Goal: Information Seeking & Learning: Find specific fact

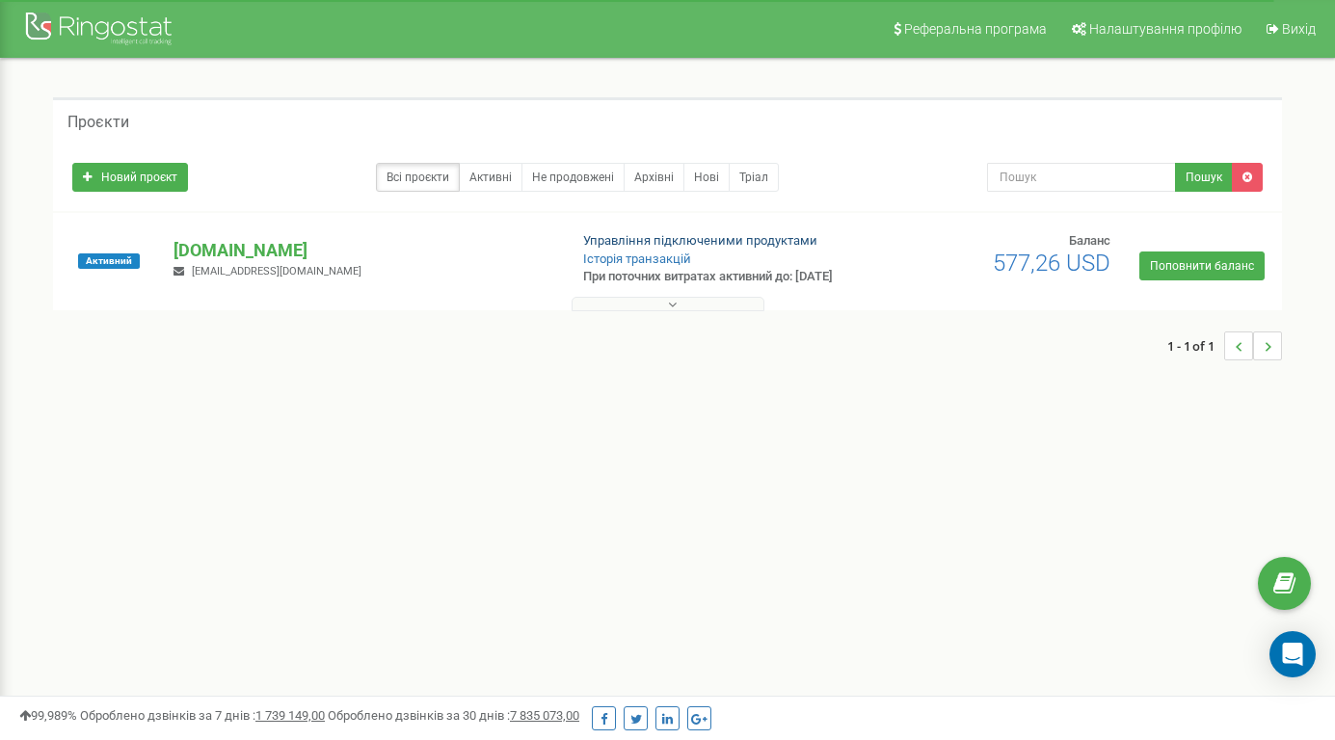
click at [626, 246] on link "Управління підключеними продуктами" at bounding box center [700, 240] width 234 height 14
click at [209, 258] on p "[DOMAIN_NAME]" at bounding box center [363, 250] width 378 height 25
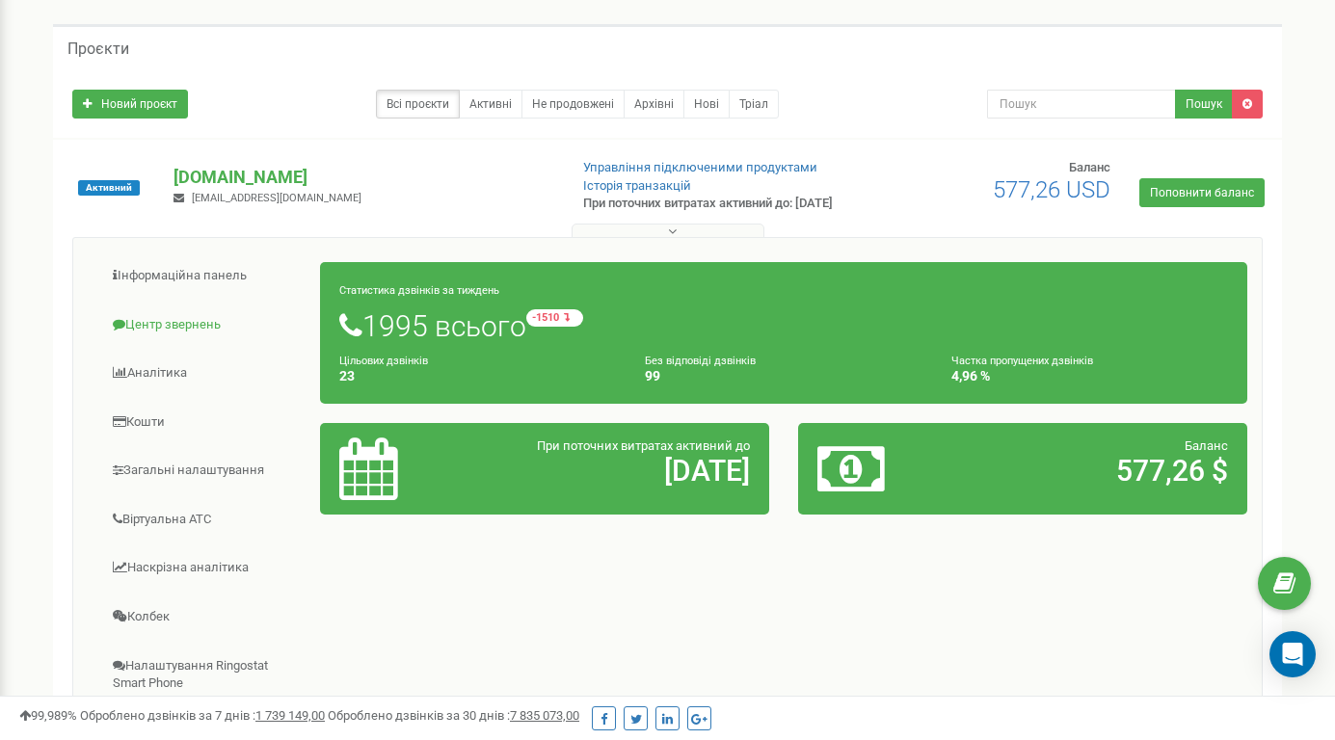
scroll to position [76, 0]
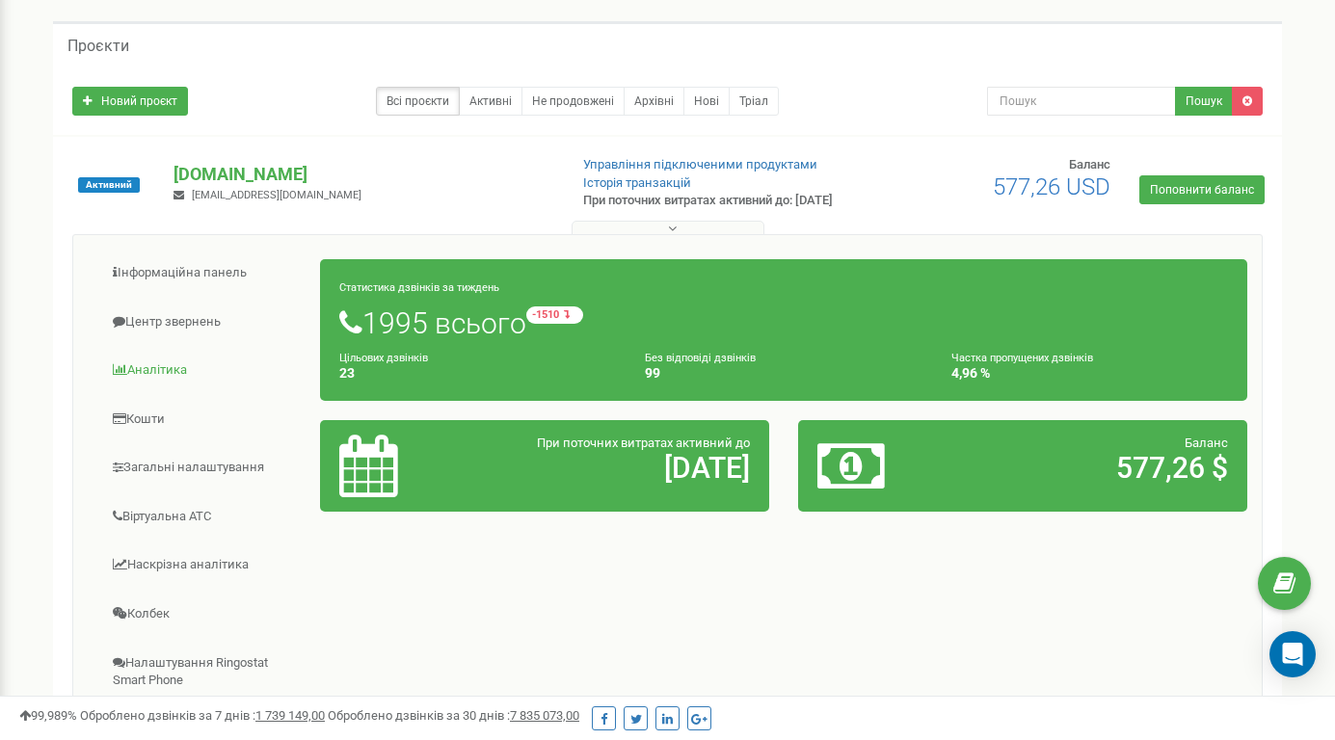
click at [164, 375] on link "Аналiтика" at bounding box center [204, 370] width 233 height 47
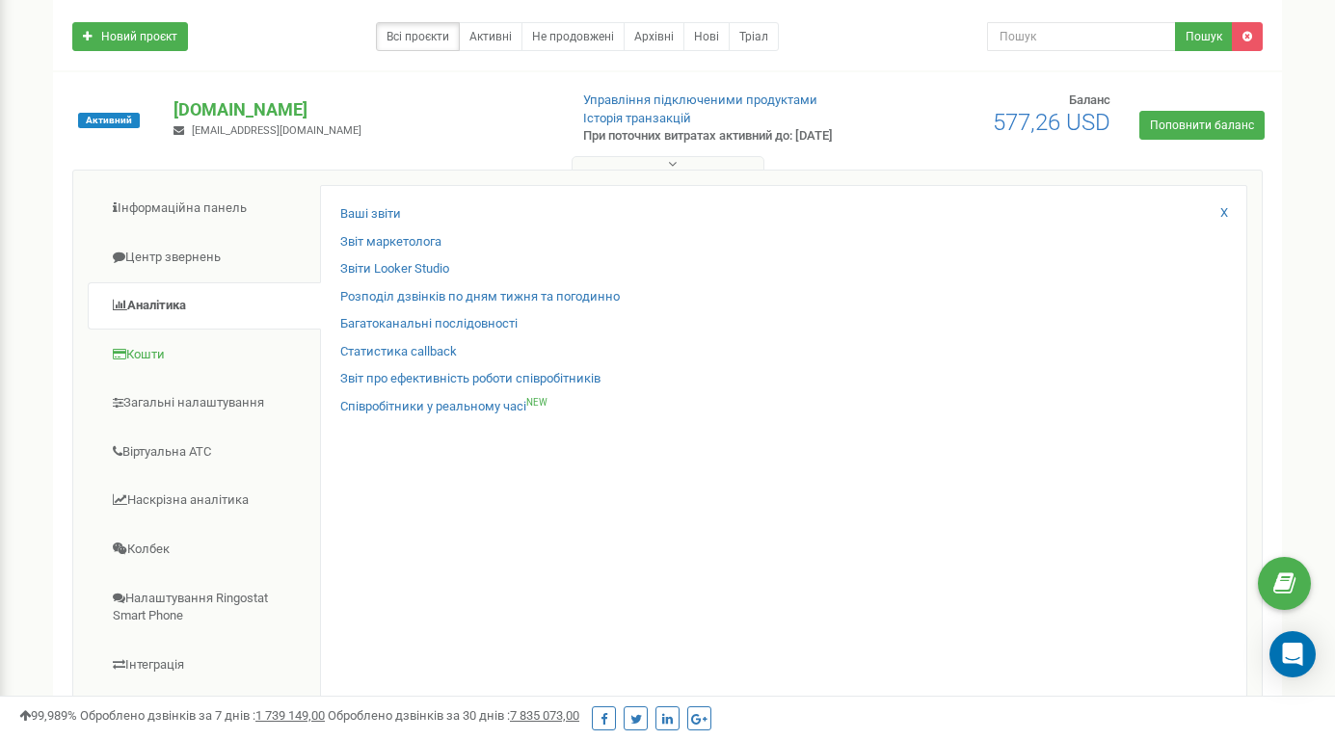
scroll to position [144, 0]
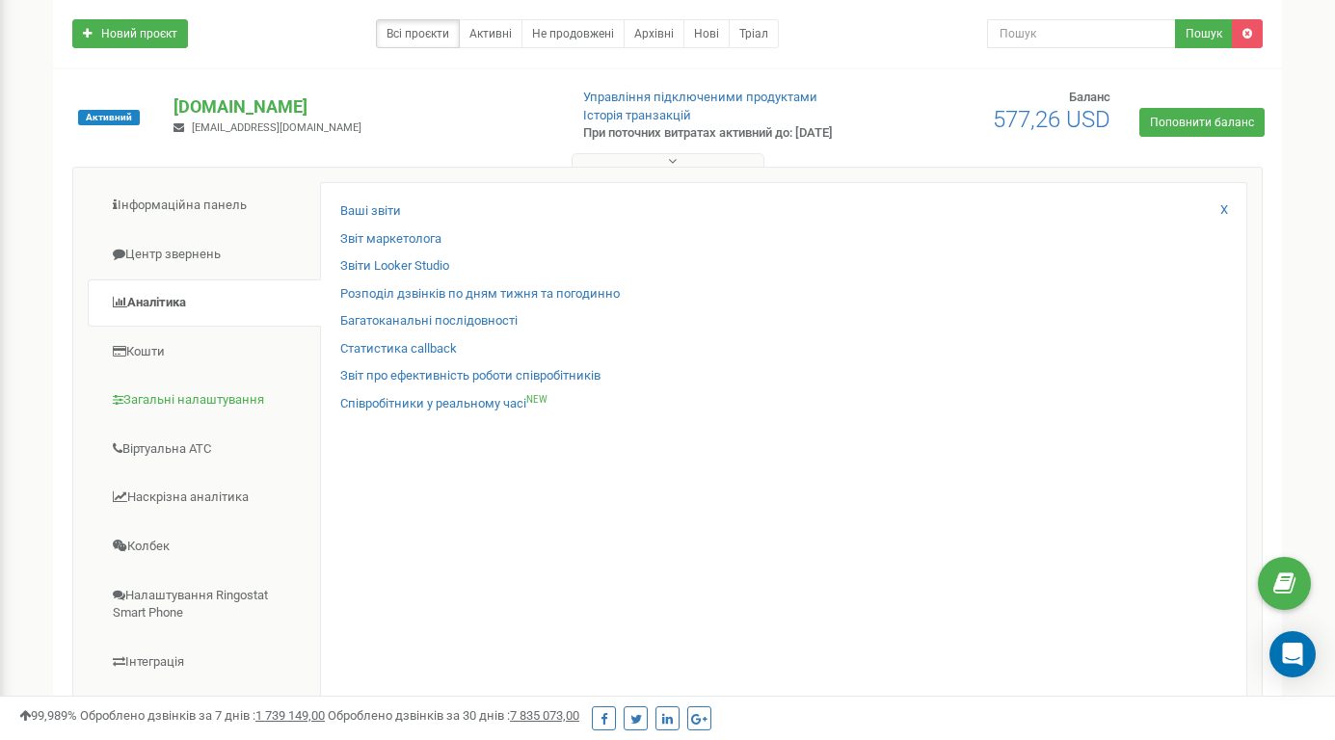
click at [183, 413] on link "Загальні налаштування" at bounding box center [204, 400] width 233 height 47
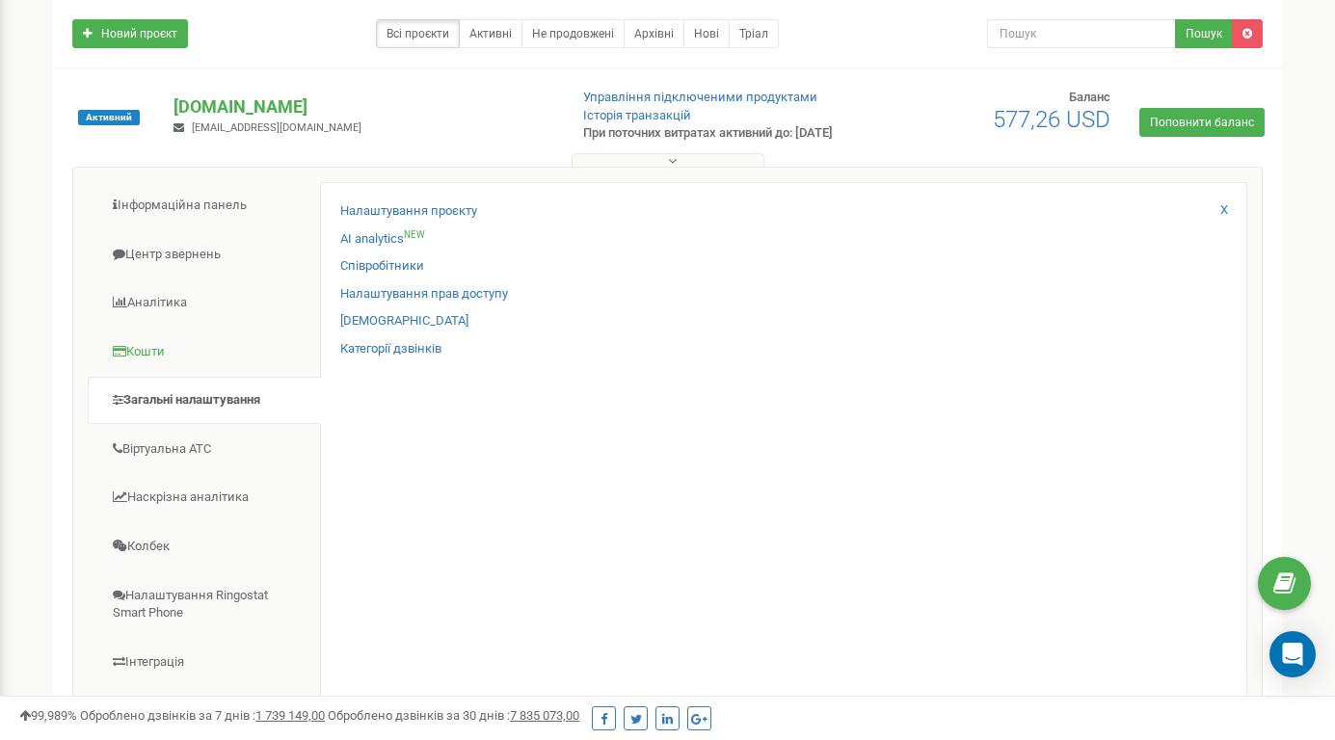
click at [159, 365] on link "Кошти" at bounding box center [204, 352] width 233 height 47
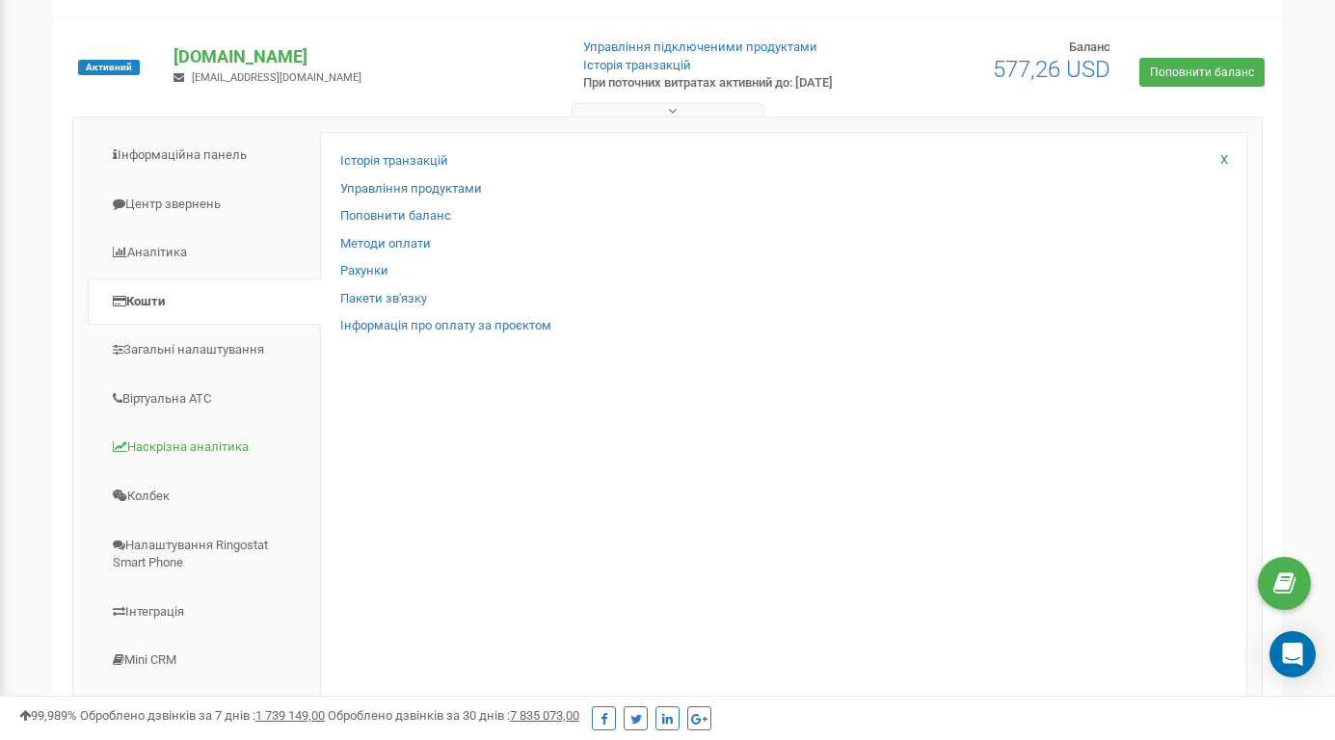
scroll to position [197, 0]
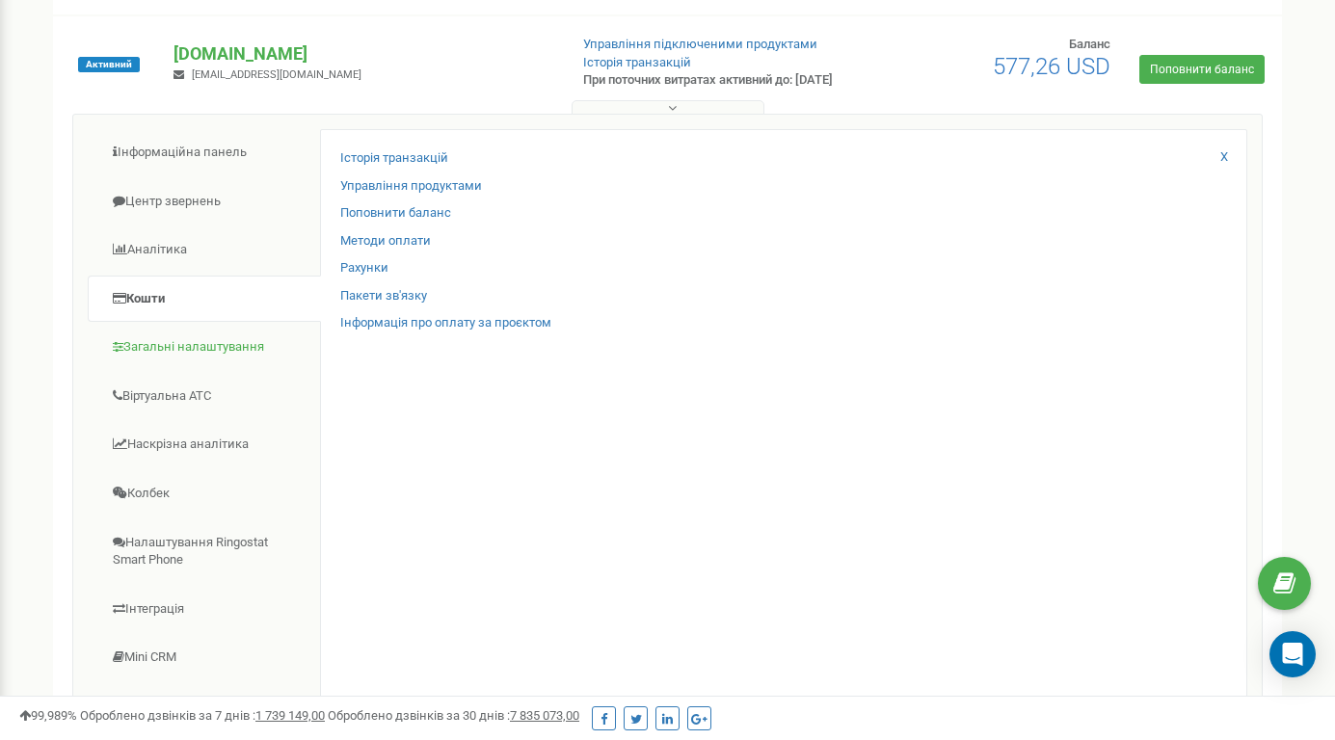
click at [177, 357] on link "Загальні налаштування" at bounding box center [204, 347] width 233 height 47
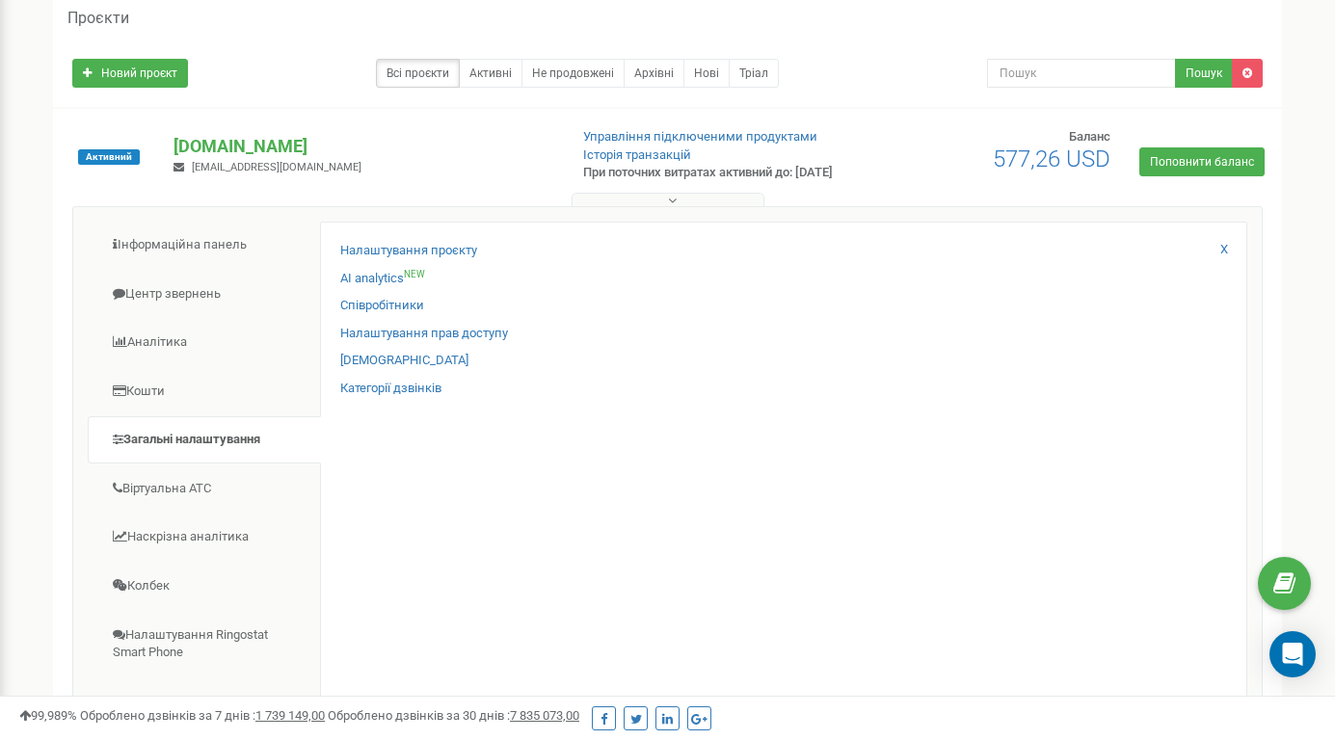
scroll to position [103, 0]
click at [233, 354] on link "Аналiтика" at bounding box center [204, 343] width 233 height 47
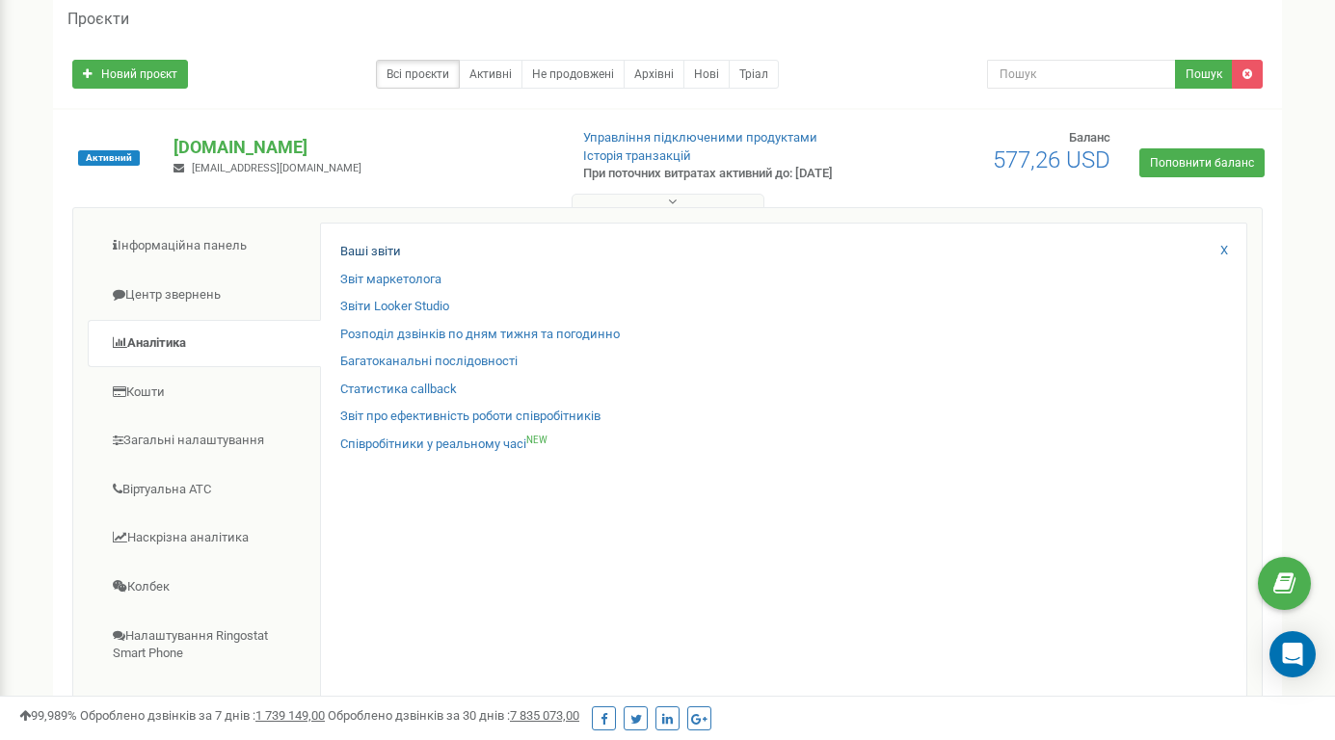
click at [375, 259] on link "Ваші звіти" at bounding box center [370, 252] width 61 height 18
click at [177, 300] on link "Центр звернень" at bounding box center [204, 295] width 233 height 47
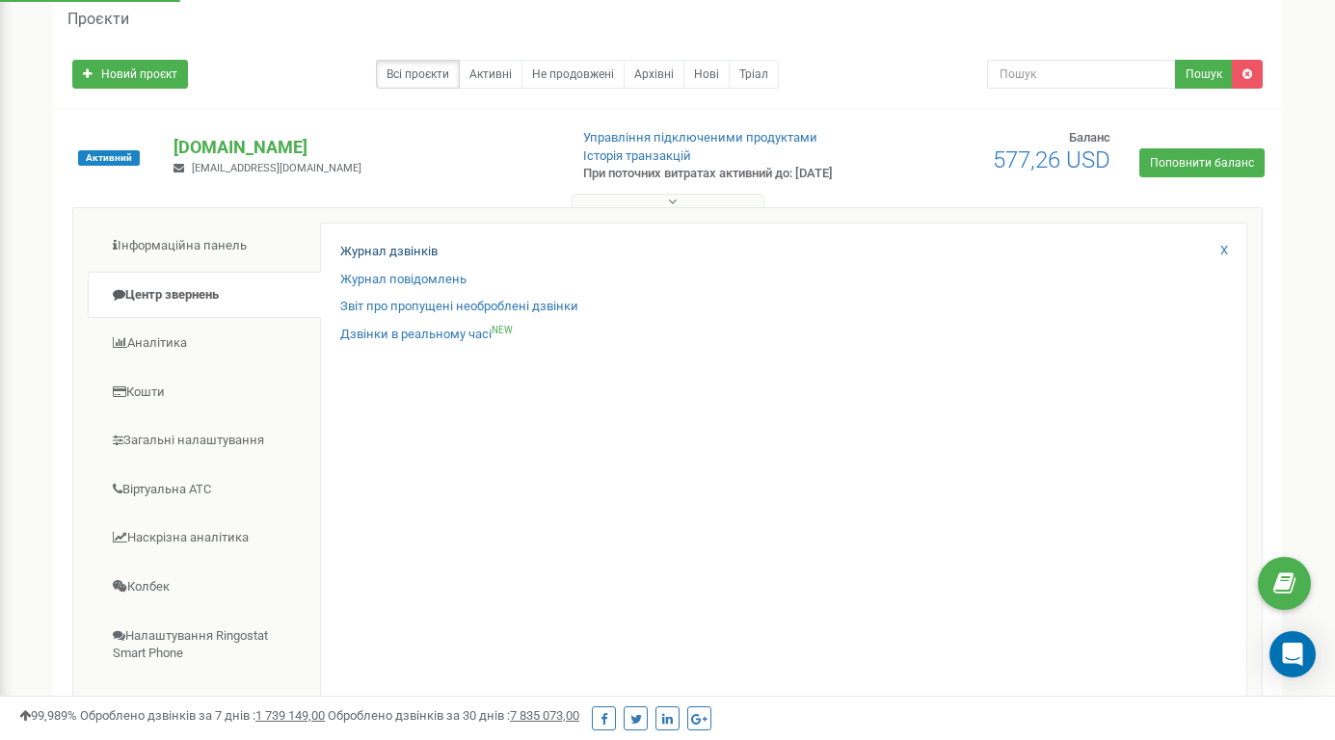
click at [369, 261] on link "Журнал дзвінків" at bounding box center [388, 252] width 97 height 18
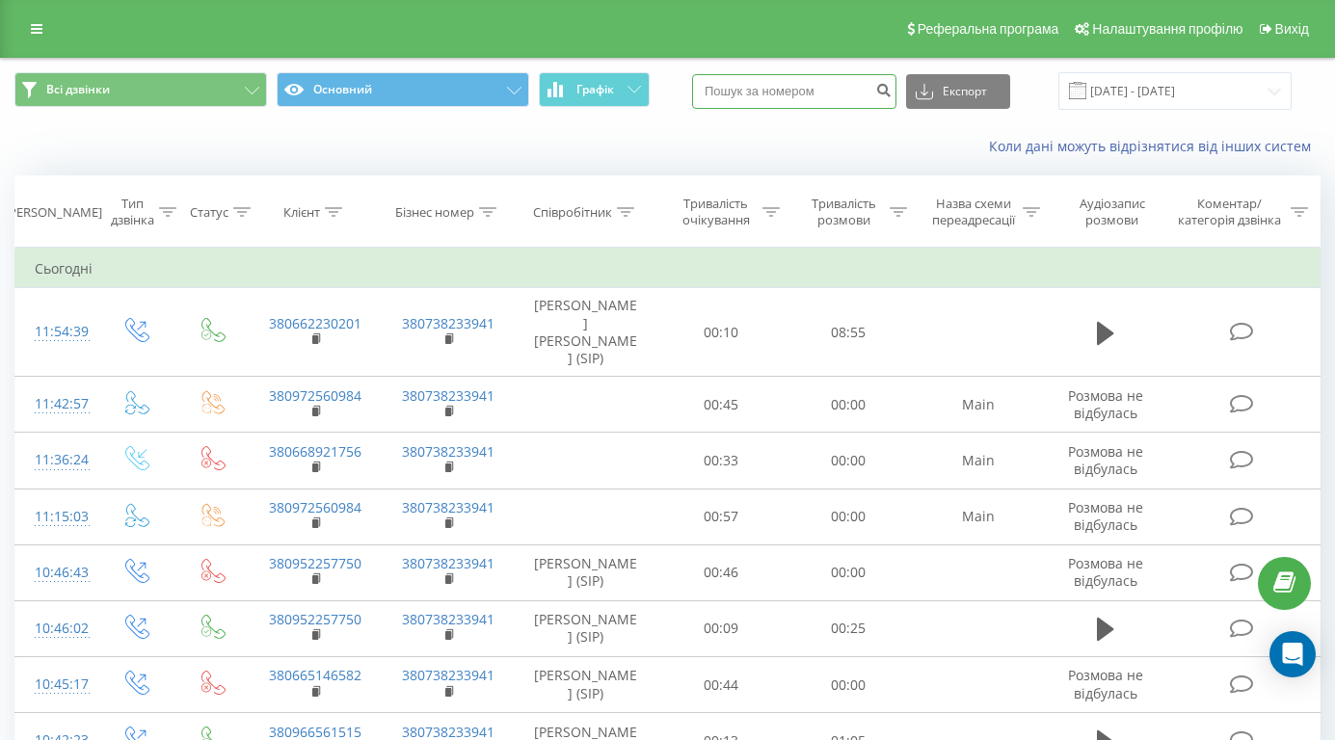
click at [774, 96] on input at bounding box center [794, 91] width 204 height 35
paste input "380970806200"
type input "380970806200"
click at [892, 94] on icon "submit" at bounding box center [883, 88] width 16 height 12
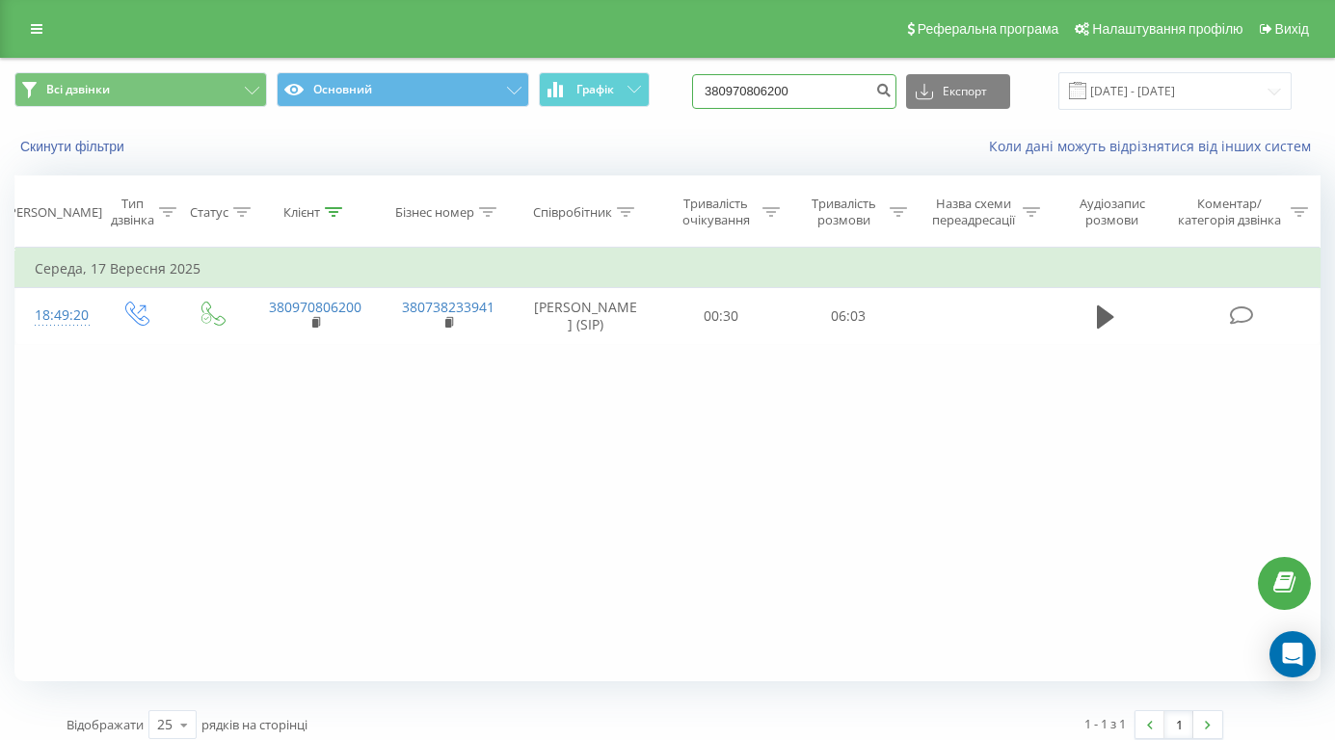
click at [850, 109] on input "380970806200" at bounding box center [794, 91] width 204 height 35
type input "3"
paste input "+380964563506"
type input "+380964563506"
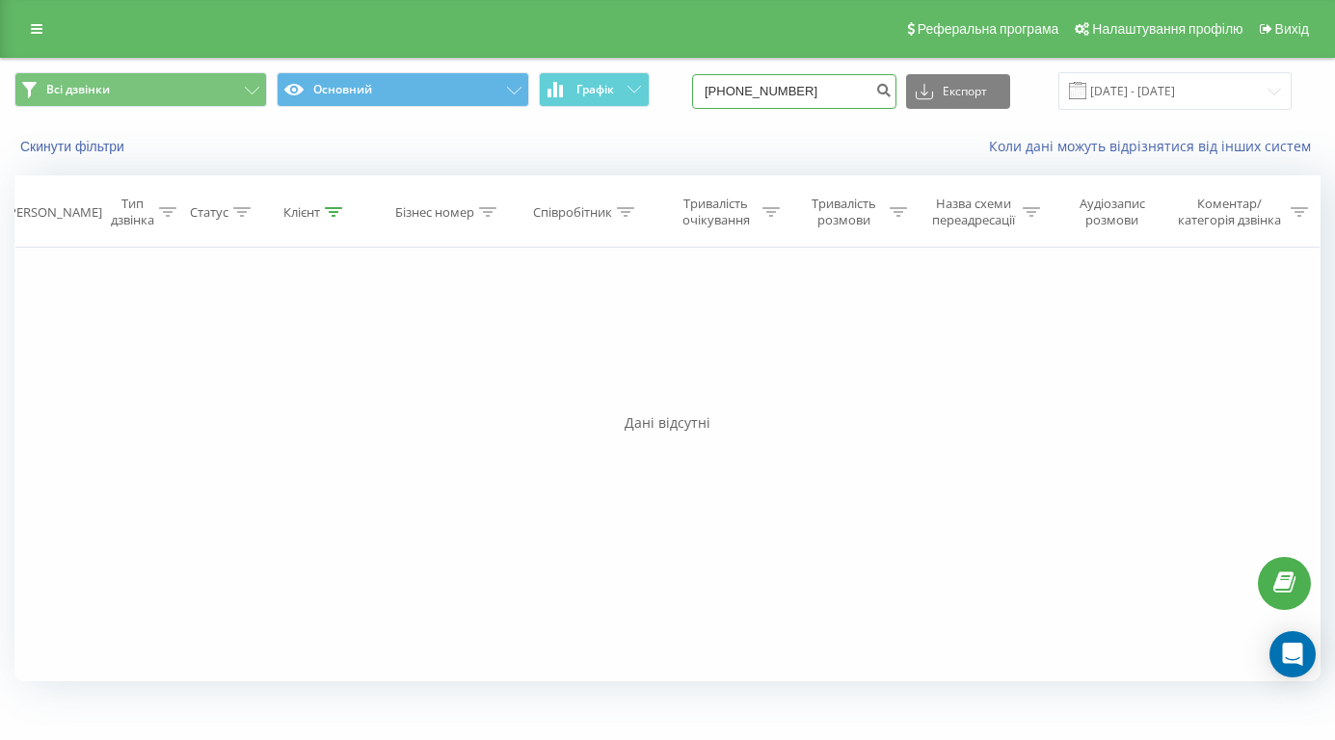
click at [759, 108] on input "[PHONE_NUMBER]" at bounding box center [794, 91] width 204 height 35
type input "380964563506"
click at [892, 94] on icon "submit" at bounding box center [883, 88] width 16 height 12
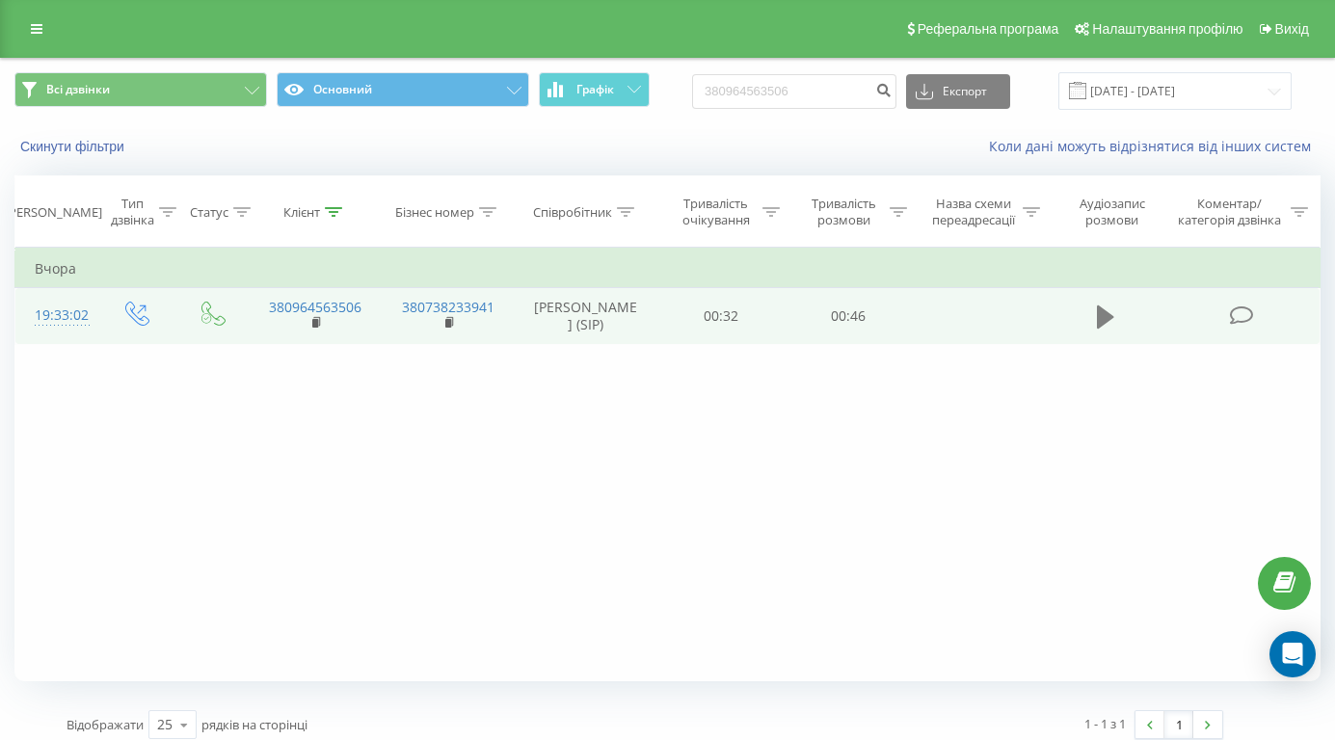
click at [1098, 329] on icon at bounding box center [1105, 317] width 17 height 23
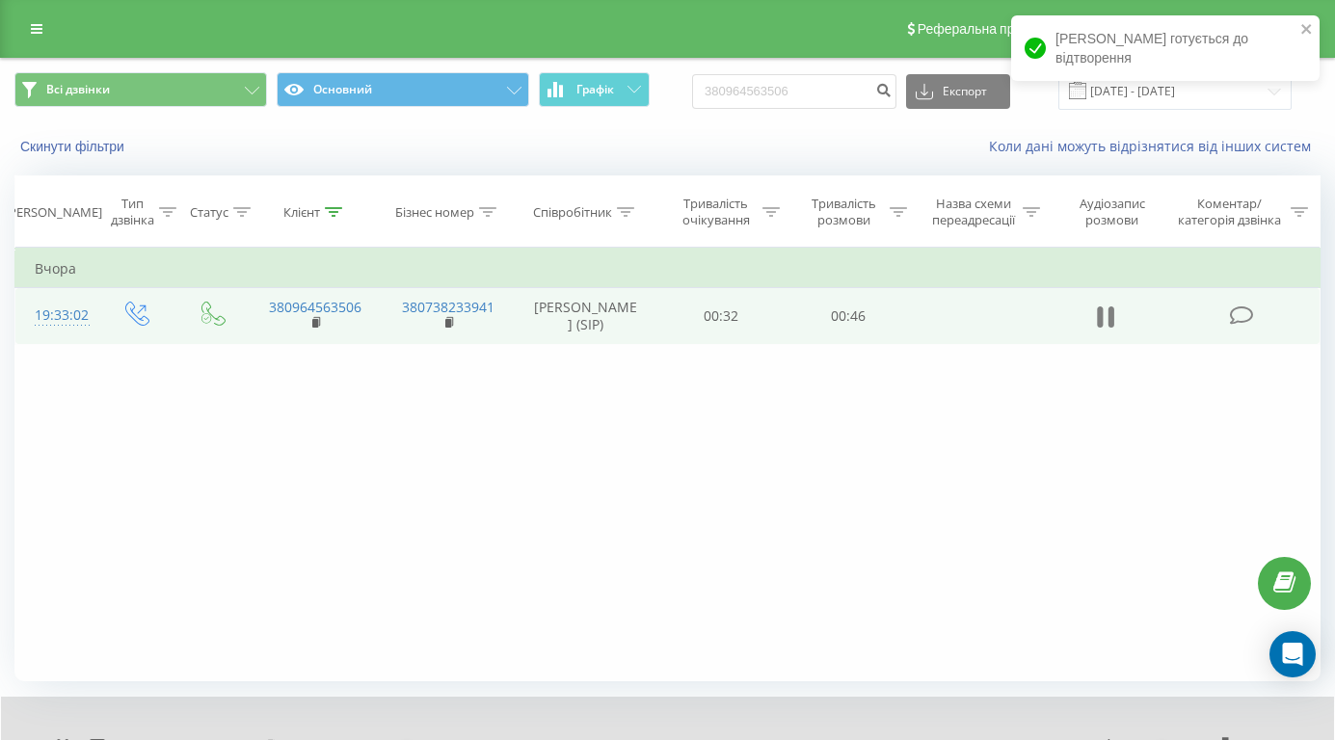
click at [1110, 328] on icon at bounding box center [1112, 317] width 6 height 21
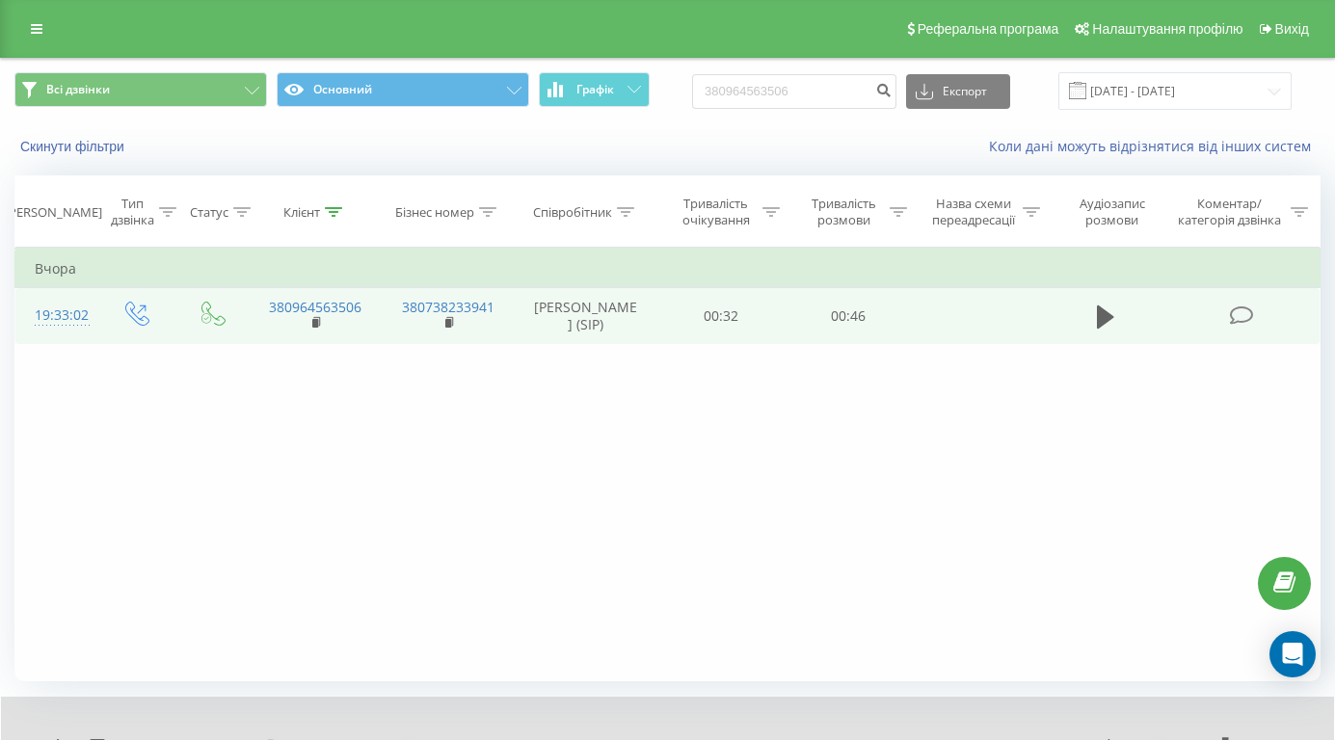
click at [134, 326] on icon at bounding box center [137, 314] width 24 height 24
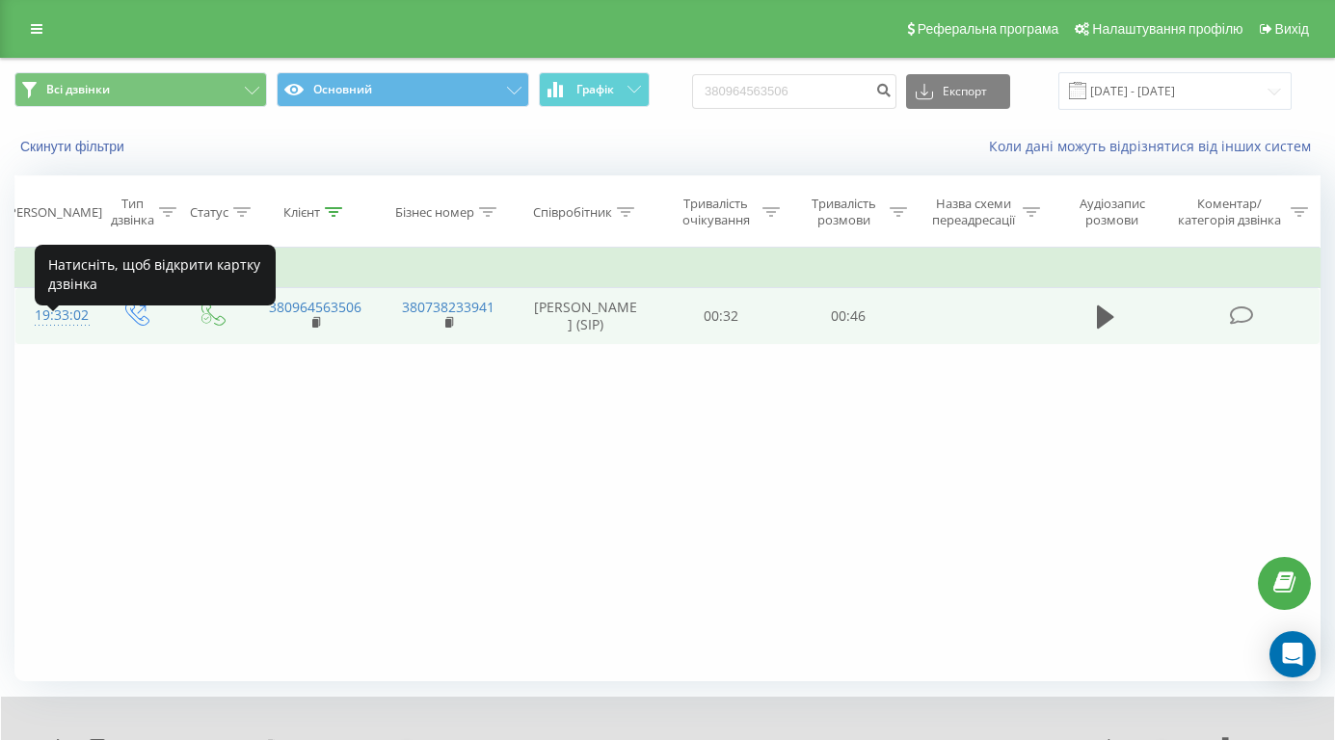
click at [75, 333] on div "19:33:02" at bounding box center [56, 316] width 42 height 38
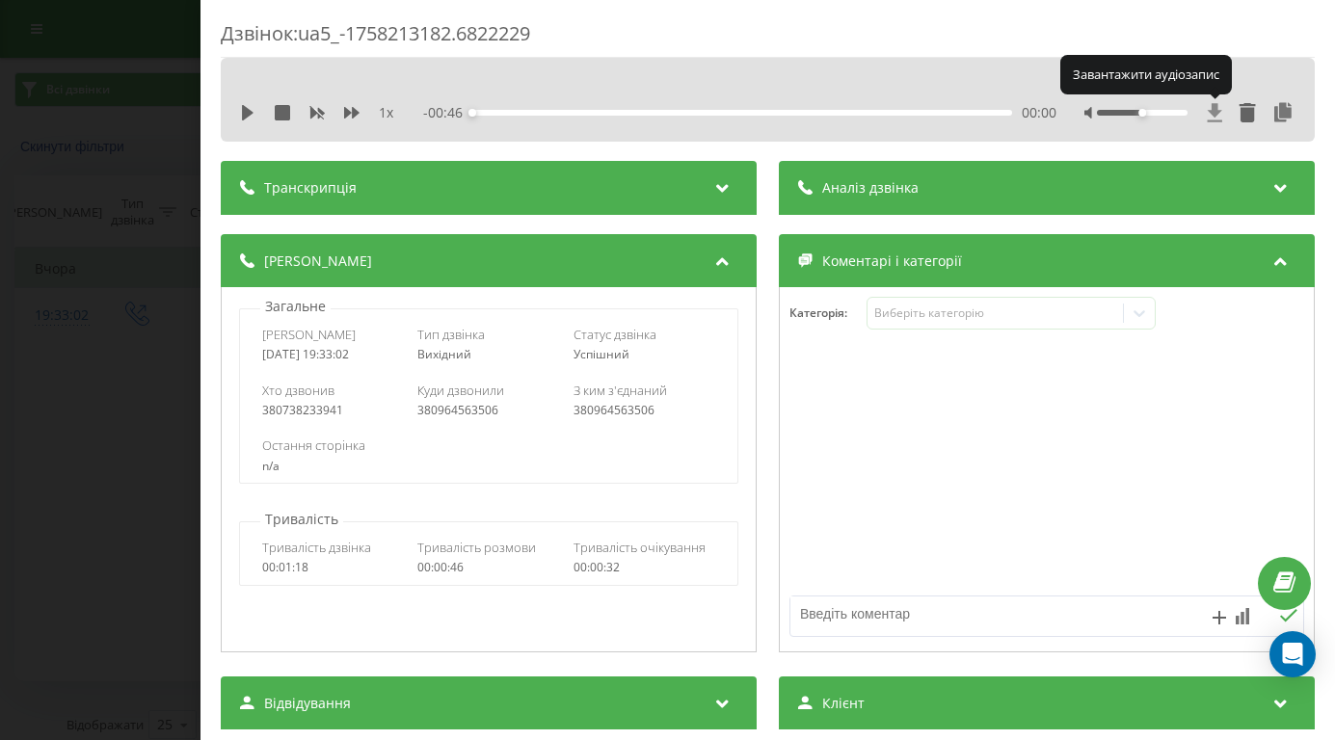
click at [1217, 108] on icon at bounding box center [1215, 112] width 14 height 18
click at [135, 415] on div "Дзвінок : ua5_-1758213182.6822229 1 x - 00:46 00:00 00:00 Транскрипція Для AI-а…" at bounding box center [667, 370] width 1335 height 740
